Goal: Task Accomplishment & Management: Manage account settings

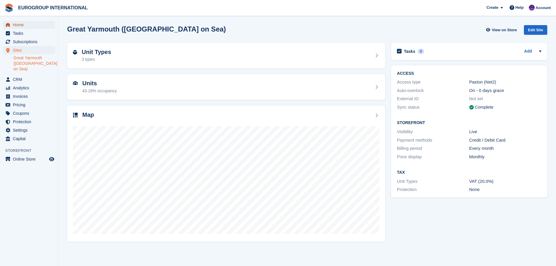
click at [36, 28] on span "Home" at bounding box center [30, 25] width 35 height 8
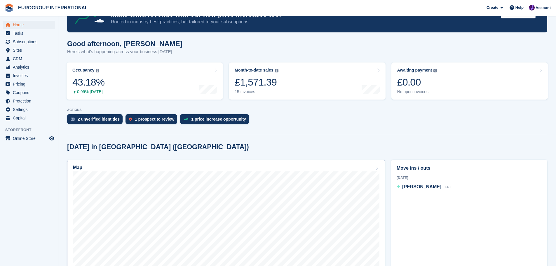
scroll to position [117, 0]
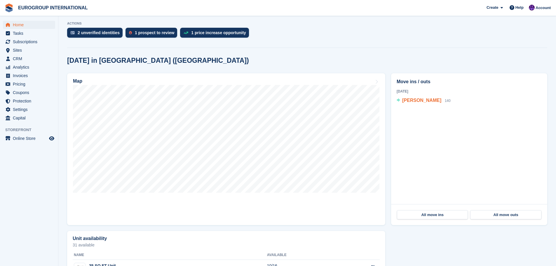
click at [422, 101] on span "[PERSON_NAME]" at bounding box center [421, 100] width 39 height 5
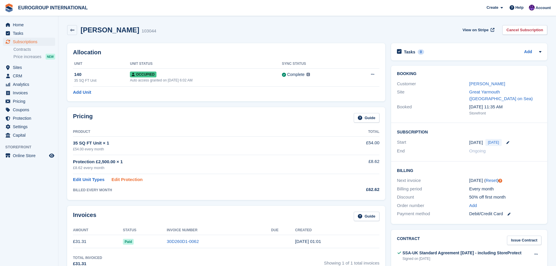
click at [126, 180] on link "Edit Protection" at bounding box center [126, 179] width 31 height 7
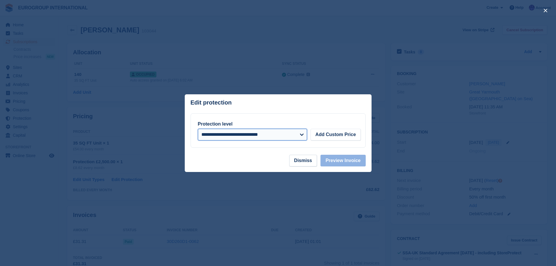
click at [289, 131] on select "**********" at bounding box center [252, 135] width 109 height 12
select select
click at [198, 129] on select "**********" at bounding box center [252, 135] width 109 height 12
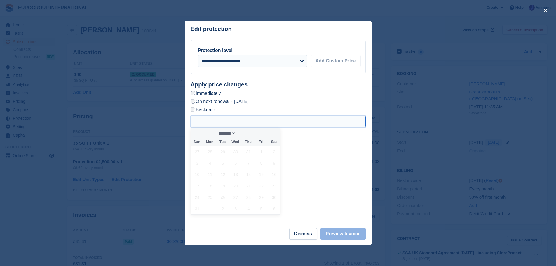
click at [231, 121] on input "text" at bounding box center [278, 122] width 175 height 12
click at [258, 163] on span "8" at bounding box center [261, 162] width 11 height 11
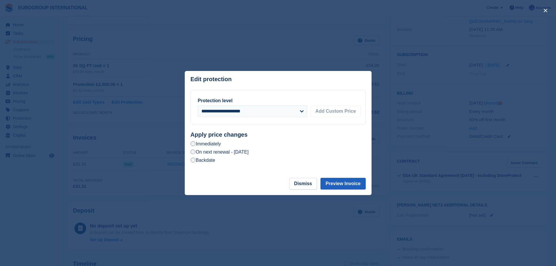
scroll to position [88, 0]
click at [340, 184] on button "Preview Invoice" at bounding box center [342, 184] width 45 height 12
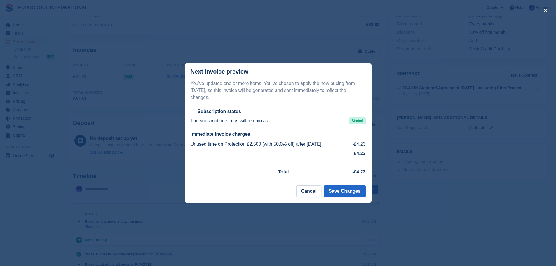
scroll to position [175, 0]
click at [305, 187] on button "Cancel" at bounding box center [308, 191] width 25 height 12
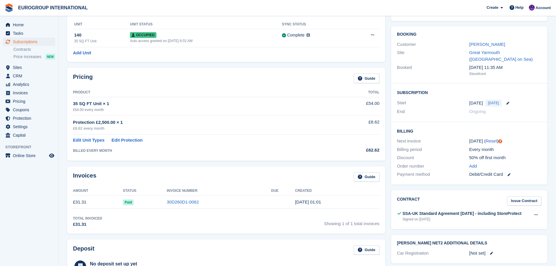
scroll to position [29, 0]
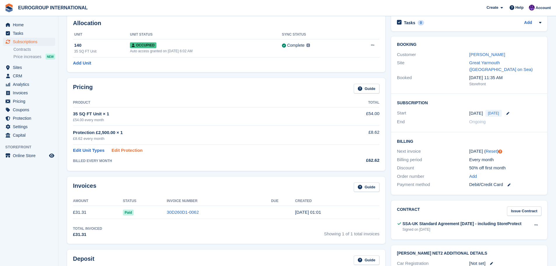
click at [120, 152] on link "Edit Protection" at bounding box center [126, 150] width 31 height 7
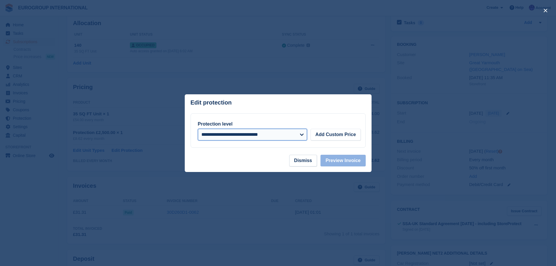
click at [302, 135] on select "**********" at bounding box center [252, 135] width 109 height 12
select select
click at [198, 129] on select "**********" at bounding box center [252, 135] width 109 height 12
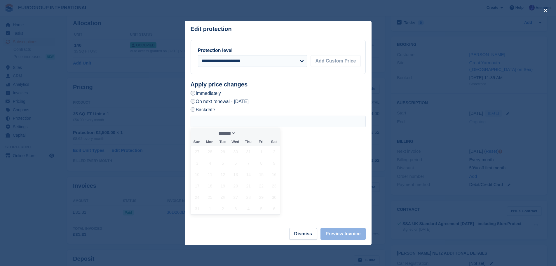
click at [195, 95] on label "Immediately" at bounding box center [206, 93] width 30 height 6
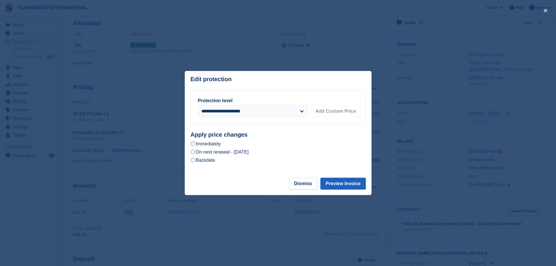
click at [345, 185] on button "Preview Invoice" at bounding box center [342, 184] width 45 height 12
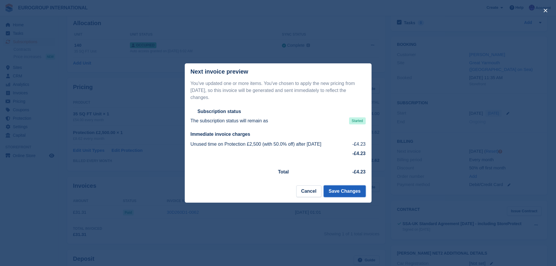
click at [353, 186] on button "Save Changes" at bounding box center [345, 191] width 42 height 12
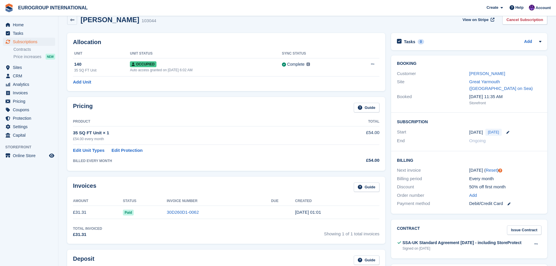
scroll to position [0, 0]
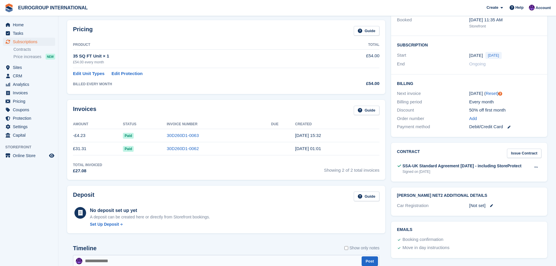
scroll to position [88, 0]
click at [173, 148] on link "30D260D1-0062" at bounding box center [183, 147] width 32 height 5
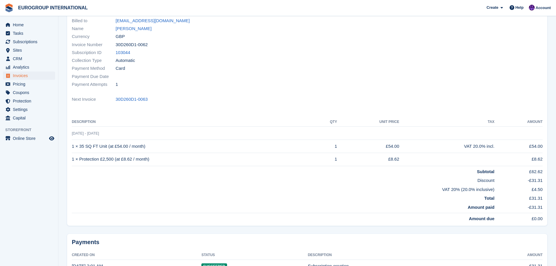
scroll to position [38, 0]
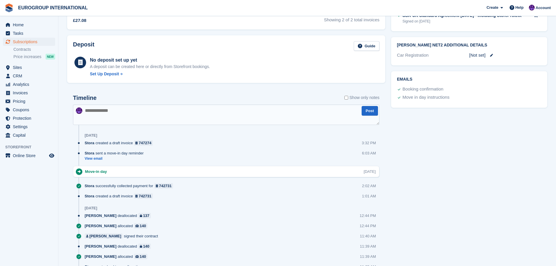
scroll to position [127, 0]
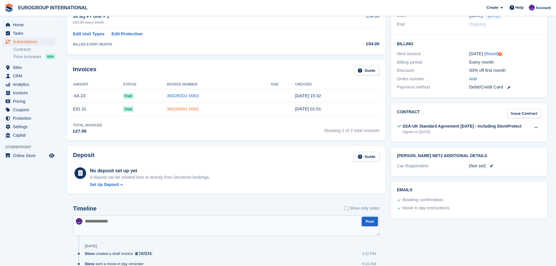
click at [183, 110] on link "30D260D1-0062" at bounding box center [183, 108] width 32 height 5
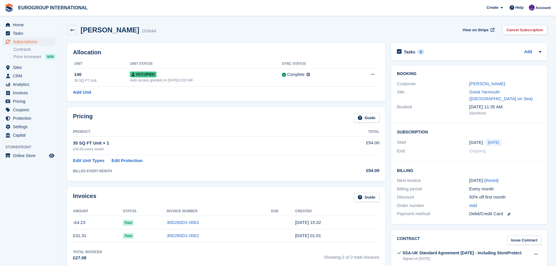
scroll to position [127, 0]
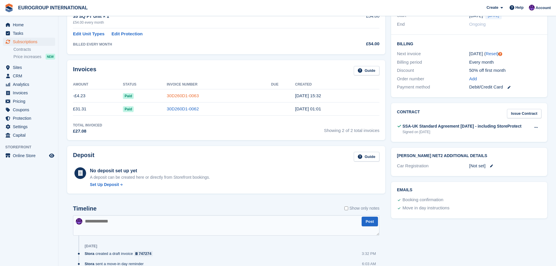
click at [179, 95] on link "30D260D1-0063" at bounding box center [183, 95] width 32 height 5
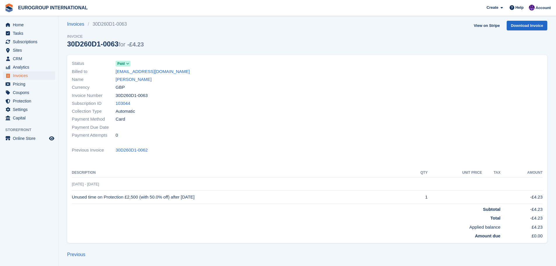
scroll to position [5, 0]
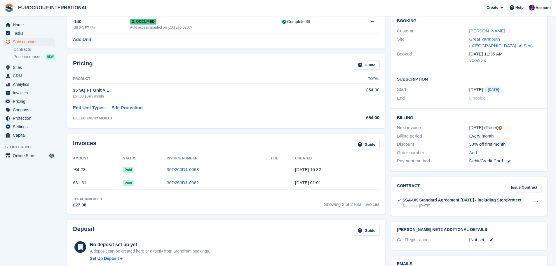
scroll to position [39, 0]
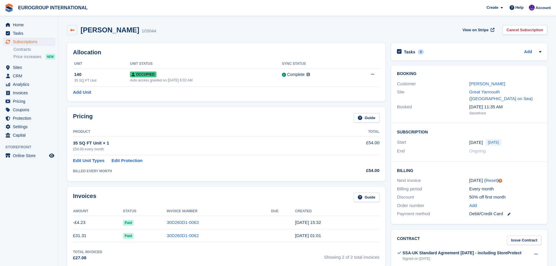
click at [72, 27] on link at bounding box center [72, 30] width 10 height 10
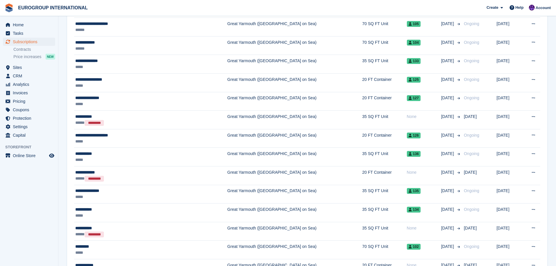
scroll to position [12, 0]
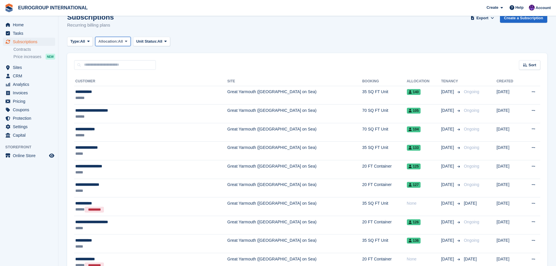
click at [123, 39] on span "All" at bounding box center [120, 42] width 5 height 6
click at [152, 39] on span "Unit Status:" at bounding box center [146, 42] width 21 height 6
click at [156, 65] on link "Occupied" at bounding box center [161, 65] width 51 height 11
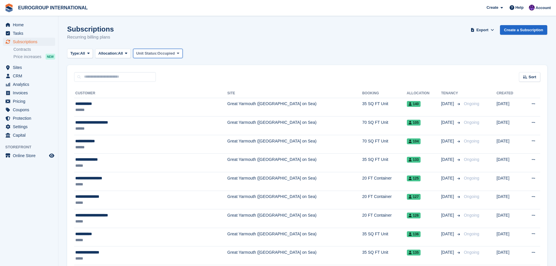
click at [175, 57] on button "Unit Status: Occupied" at bounding box center [158, 54] width 50 height 10
click at [168, 107] on link "Reserved" at bounding box center [161, 109] width 51 height 11
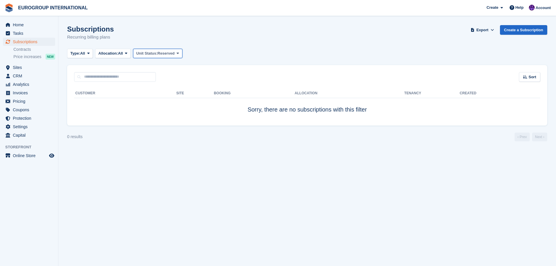
click at [174, 49] on button "Unit Status: Reserved" at bounding box center [157, 54] width 49 height 10
click at [174, 75] on link "Occupied" at bounding box center [161, 77] width 51 height 11
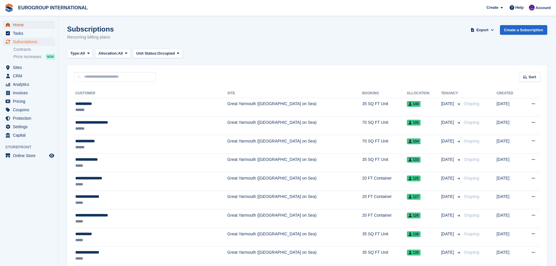
click at [28, 25] on span "Home" at bounding box center [30, 25] width 35 height 8
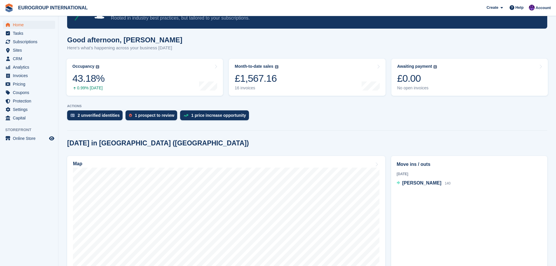
scroll to position [34, 0]
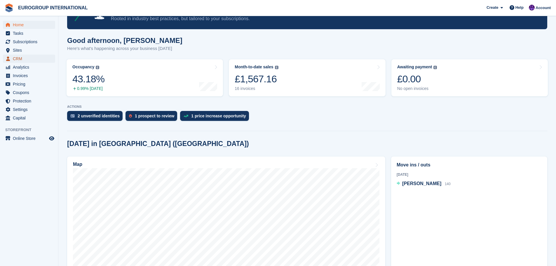
click at [33, 60] on span "CRM" at bounding box center [30, 59] width 35 height 8
